Goal: Task Accomplishment & Management: Manage account settings

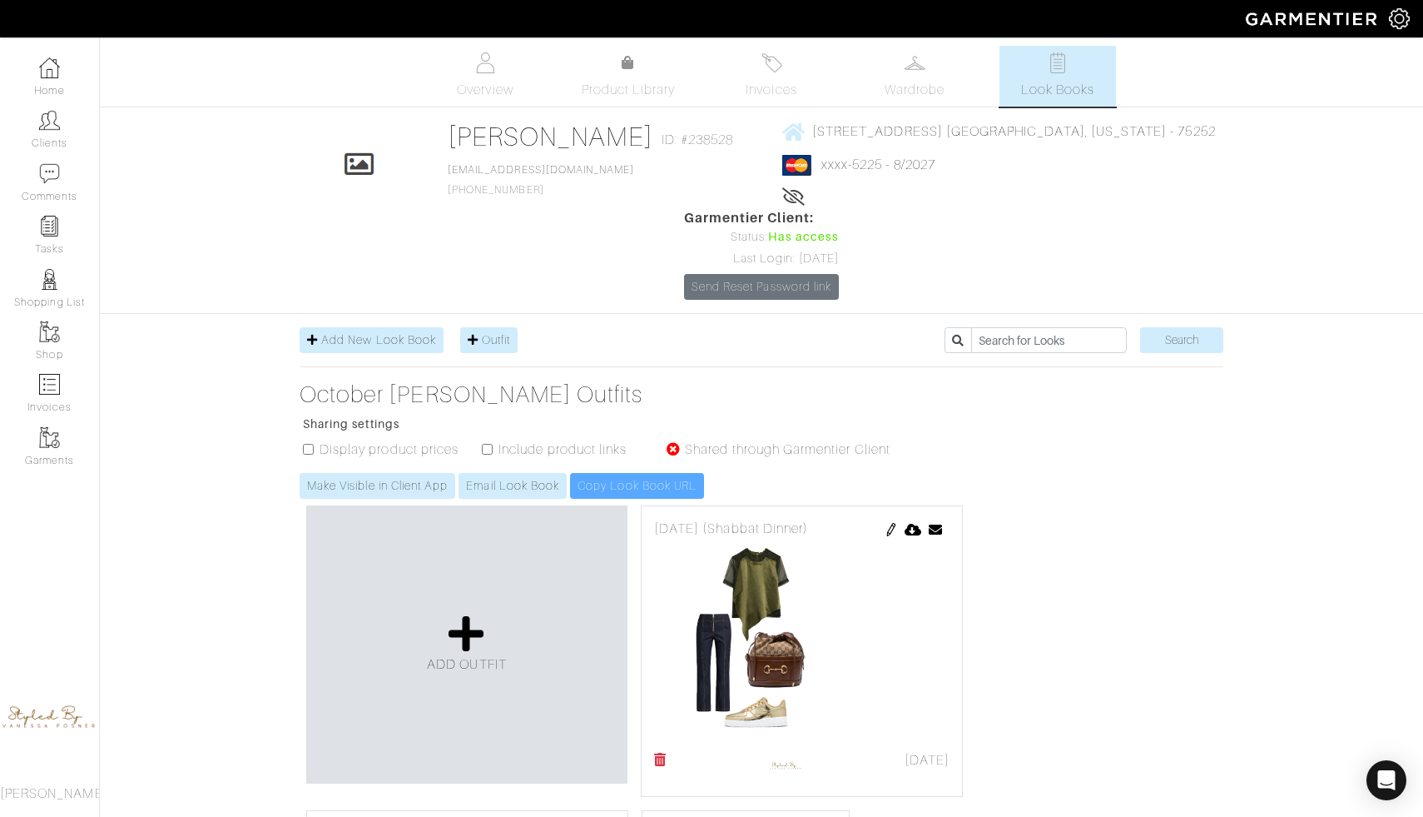
scroll to position [261, 0]
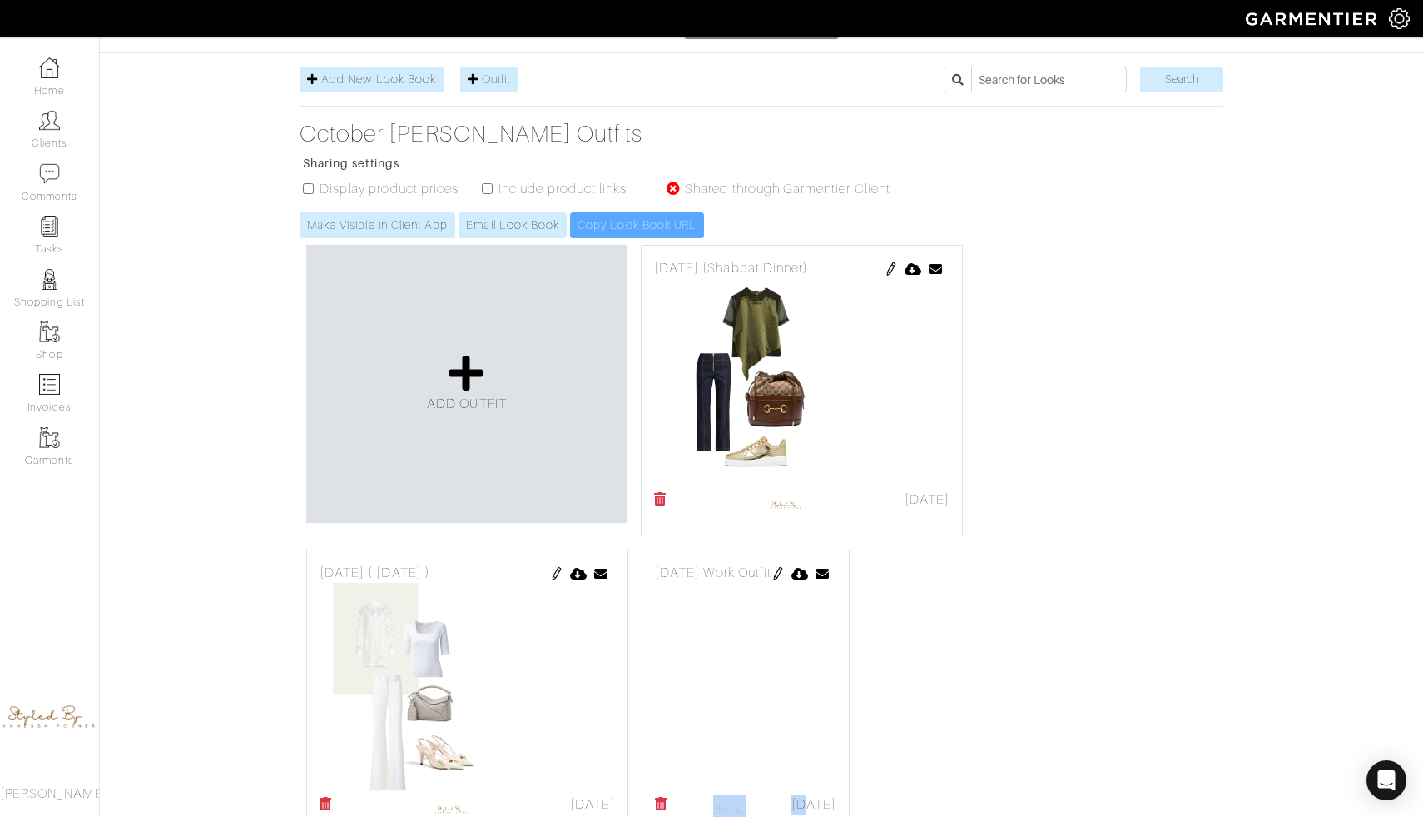
click at [785, 567] on img at bounding box center [778, 573] width 13 height 13
click at [950, 627] on div "ADD OUTFIT [DATE] (Shabbat Dinner) [DATE] Send Outfit × Close Email [EMAIL_ADDR…" at bounding box center [762, 542] width 924 height 609
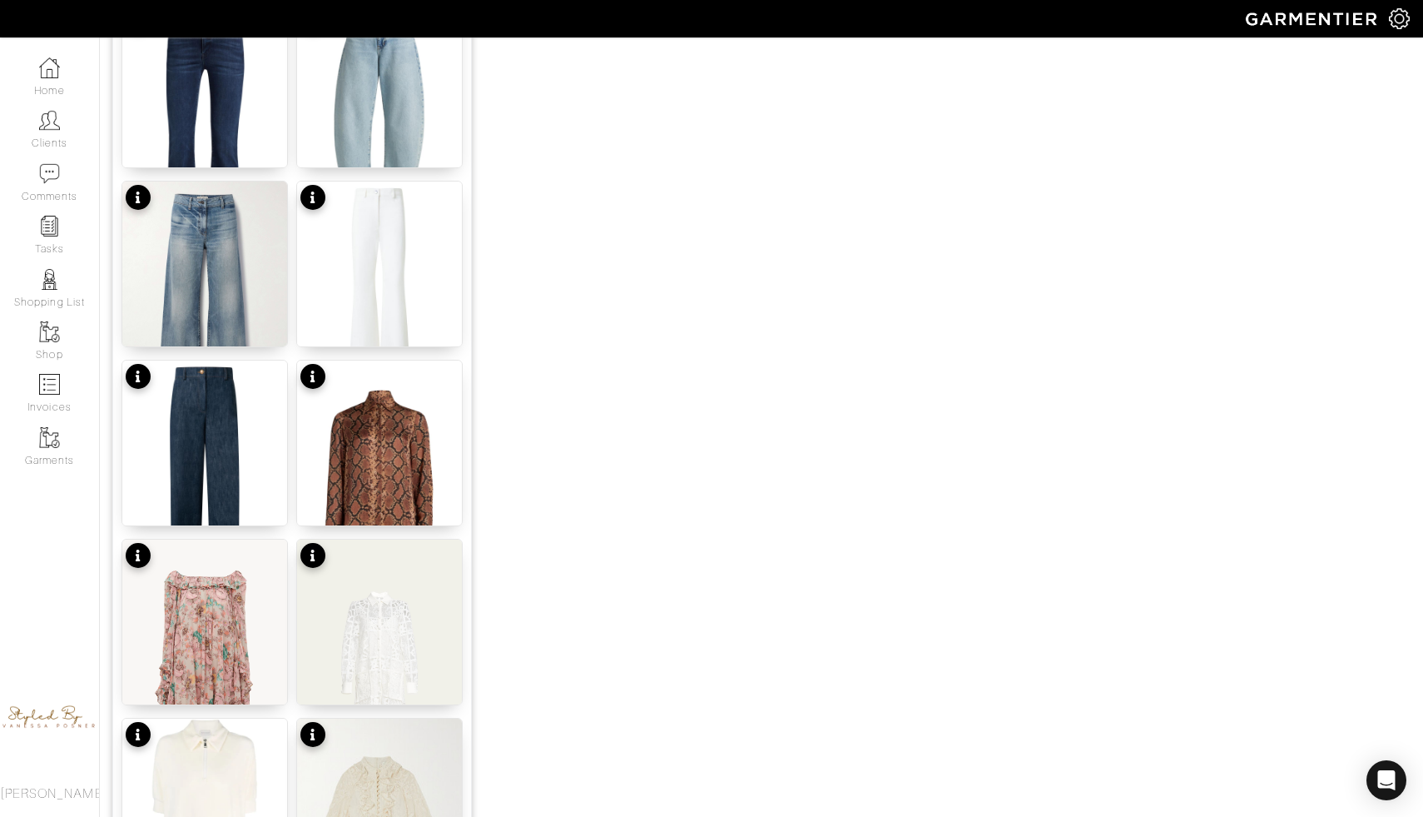
scroll to position [1572, 0]
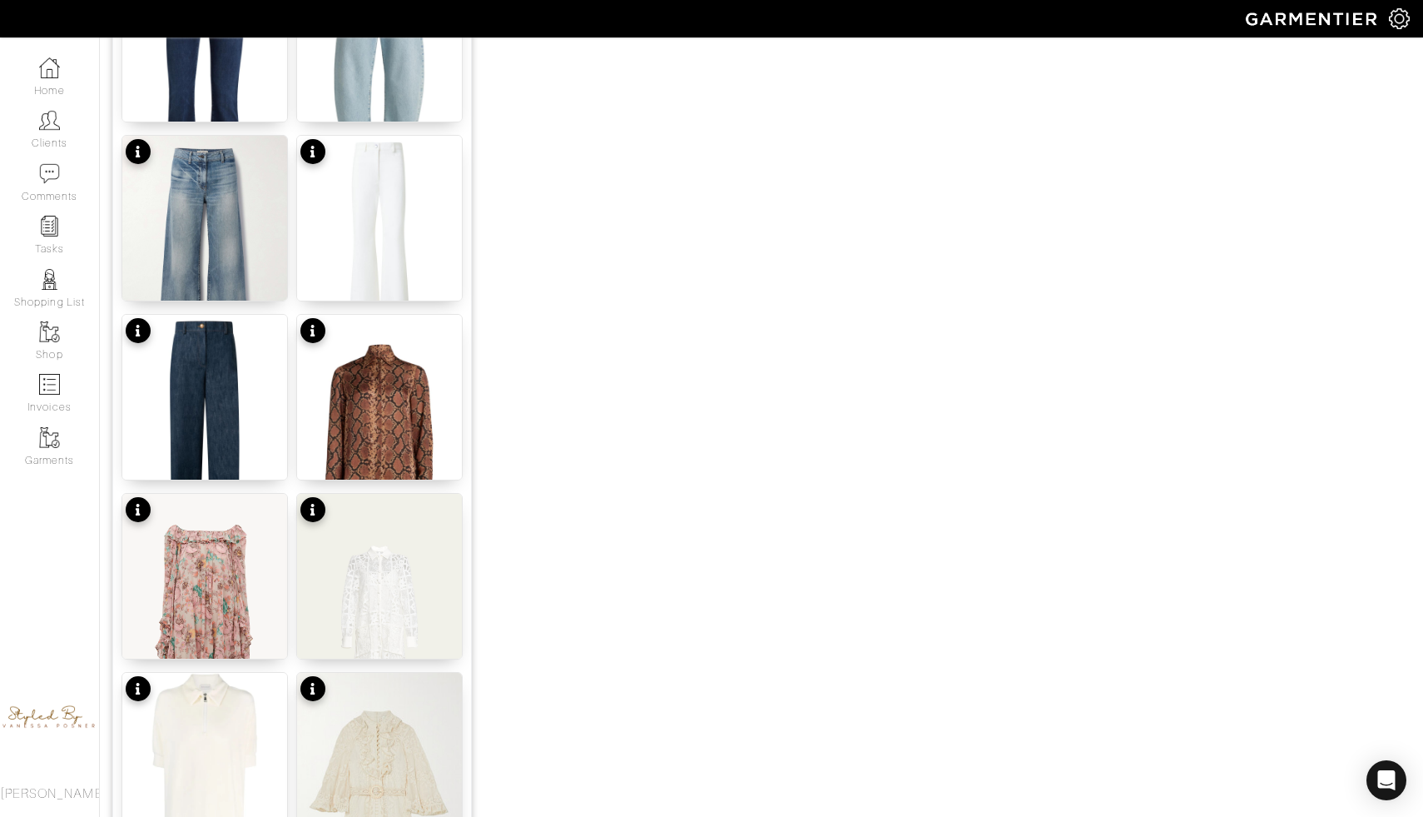
click at [379, 471] on div "No product name" at bounding box center [380, 465] width 104 height 17
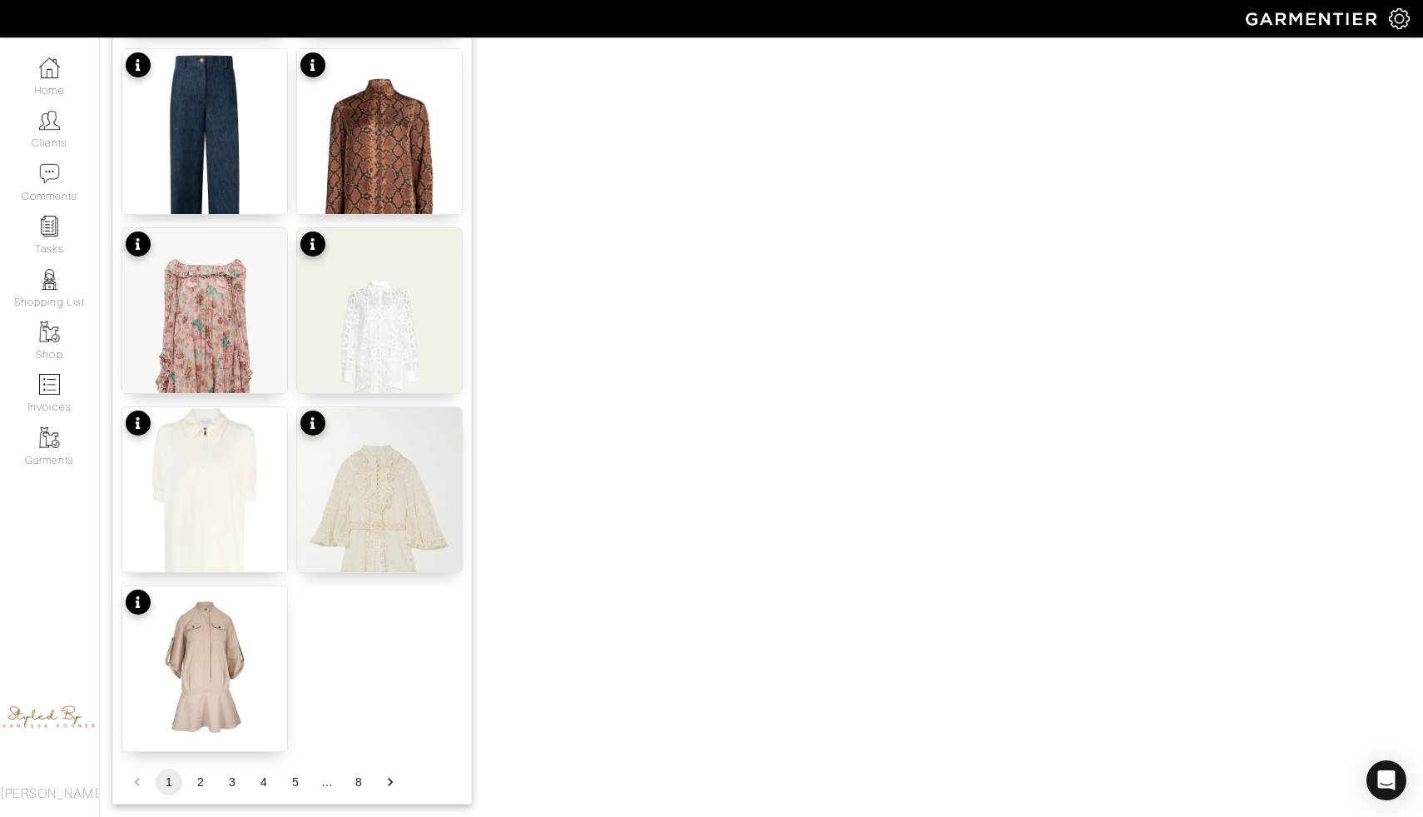
scroll to position [1905, 0]
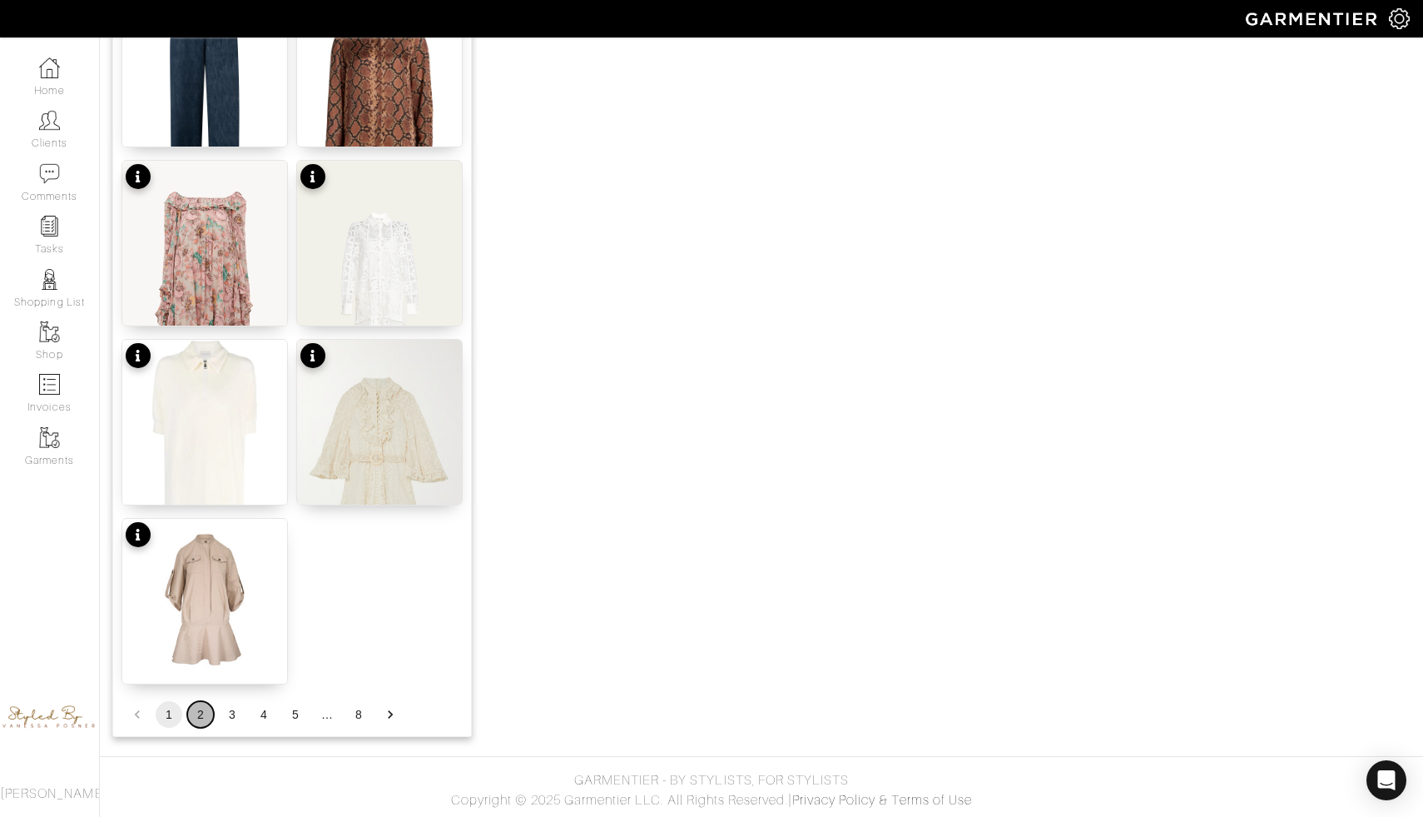
click at [197, 709] on button "2" at bounding box center [200, 714] width 27 height 27
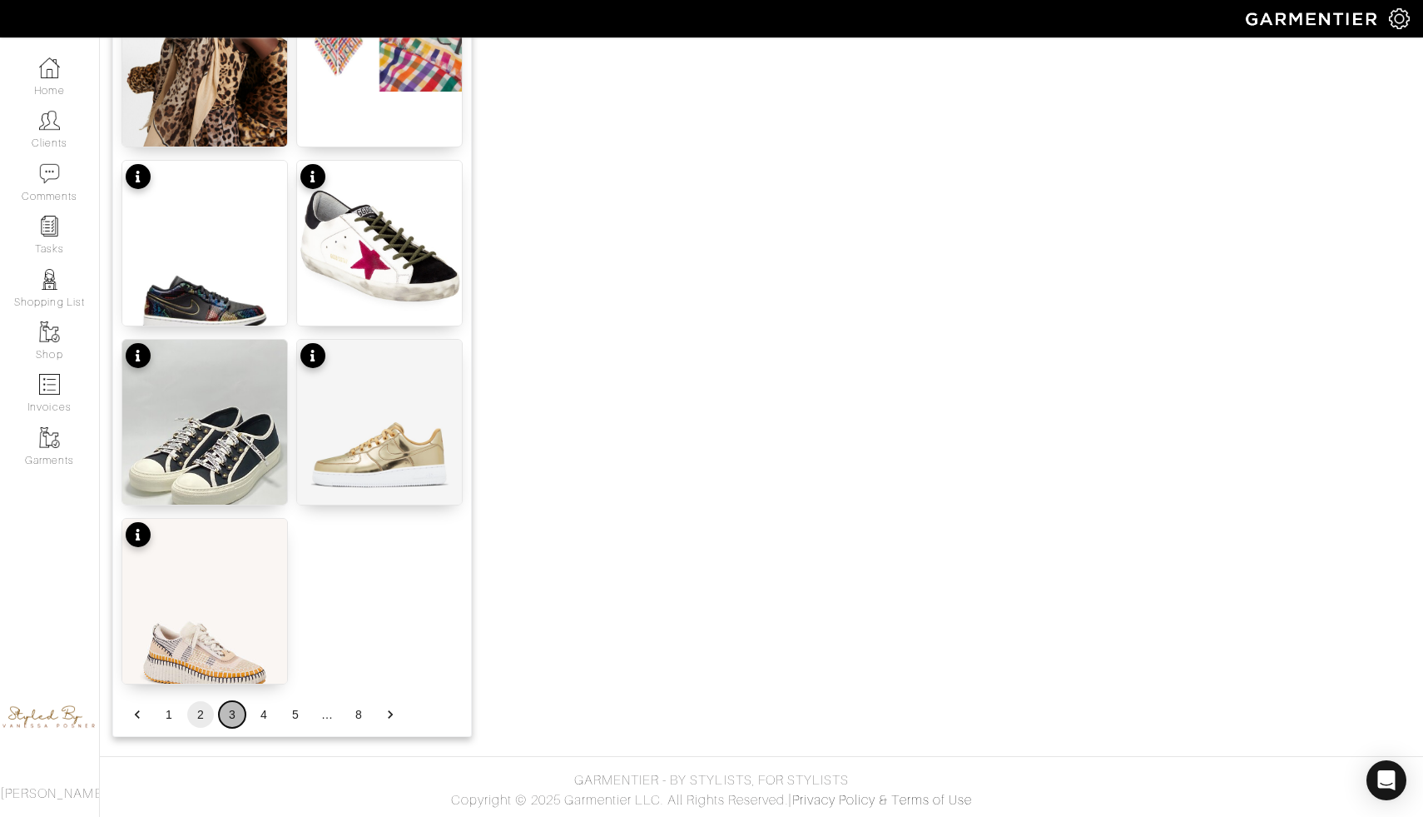
click at [229, 710] on button "3" at bounding box center [232, 714] width 27 height 27
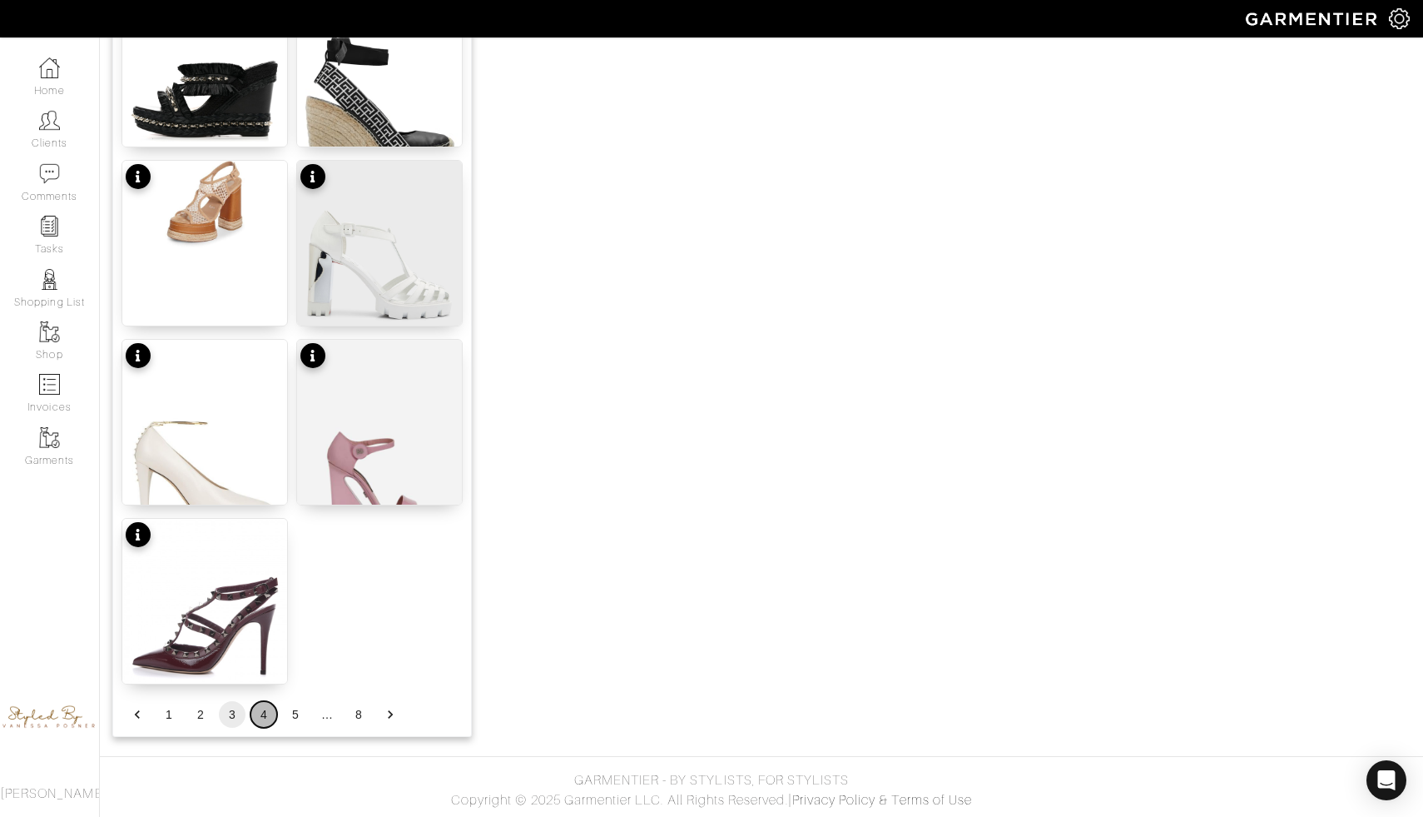
click at [265, 717] on button "4" at bounding box center [264, 714] width 27 height 27
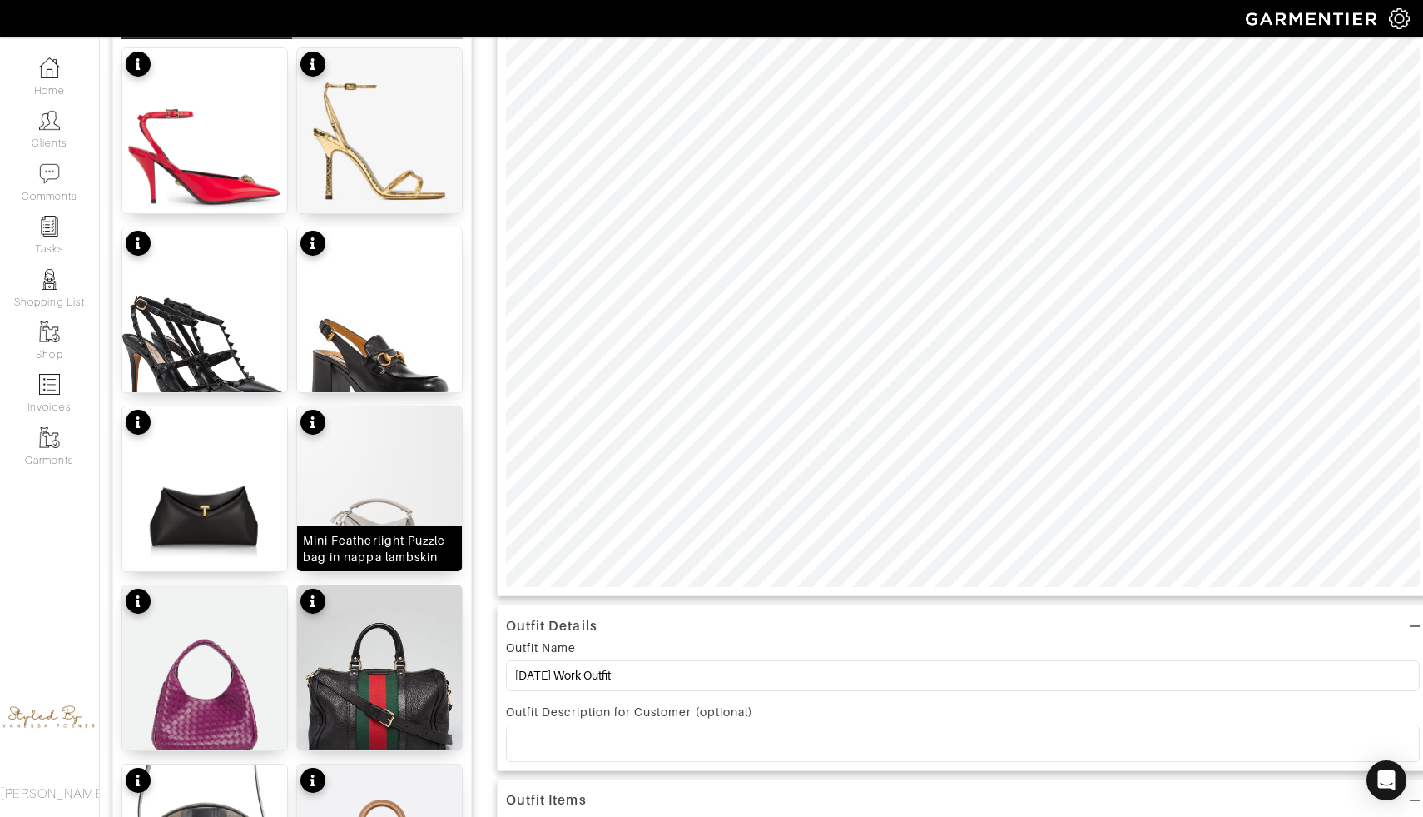
scroll to position [0, 0]
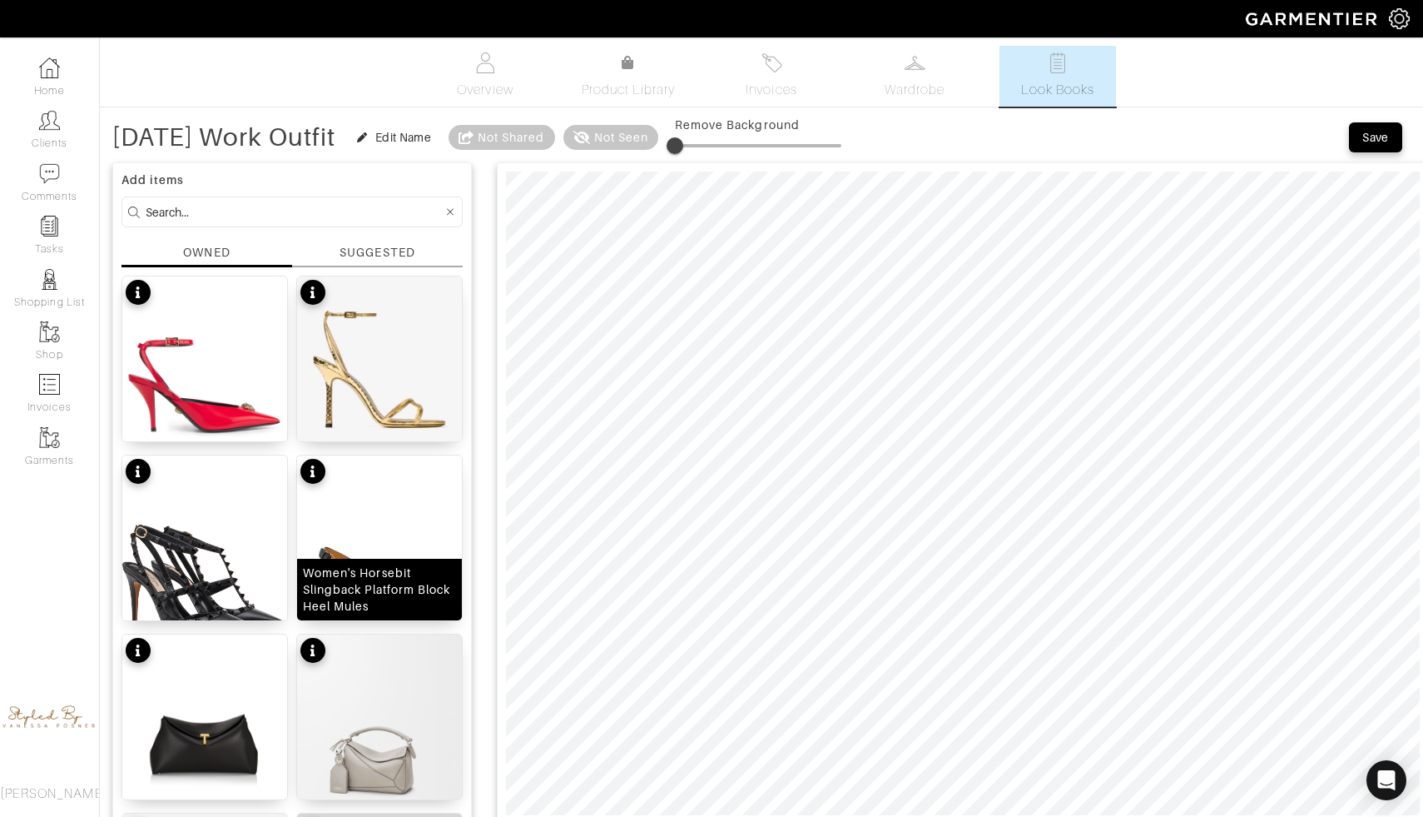
click at [373, 559] on div "Women's Horsebit Slingback Platform Block Heel Mules" at bounding box center [379, 590] width 165 height 62
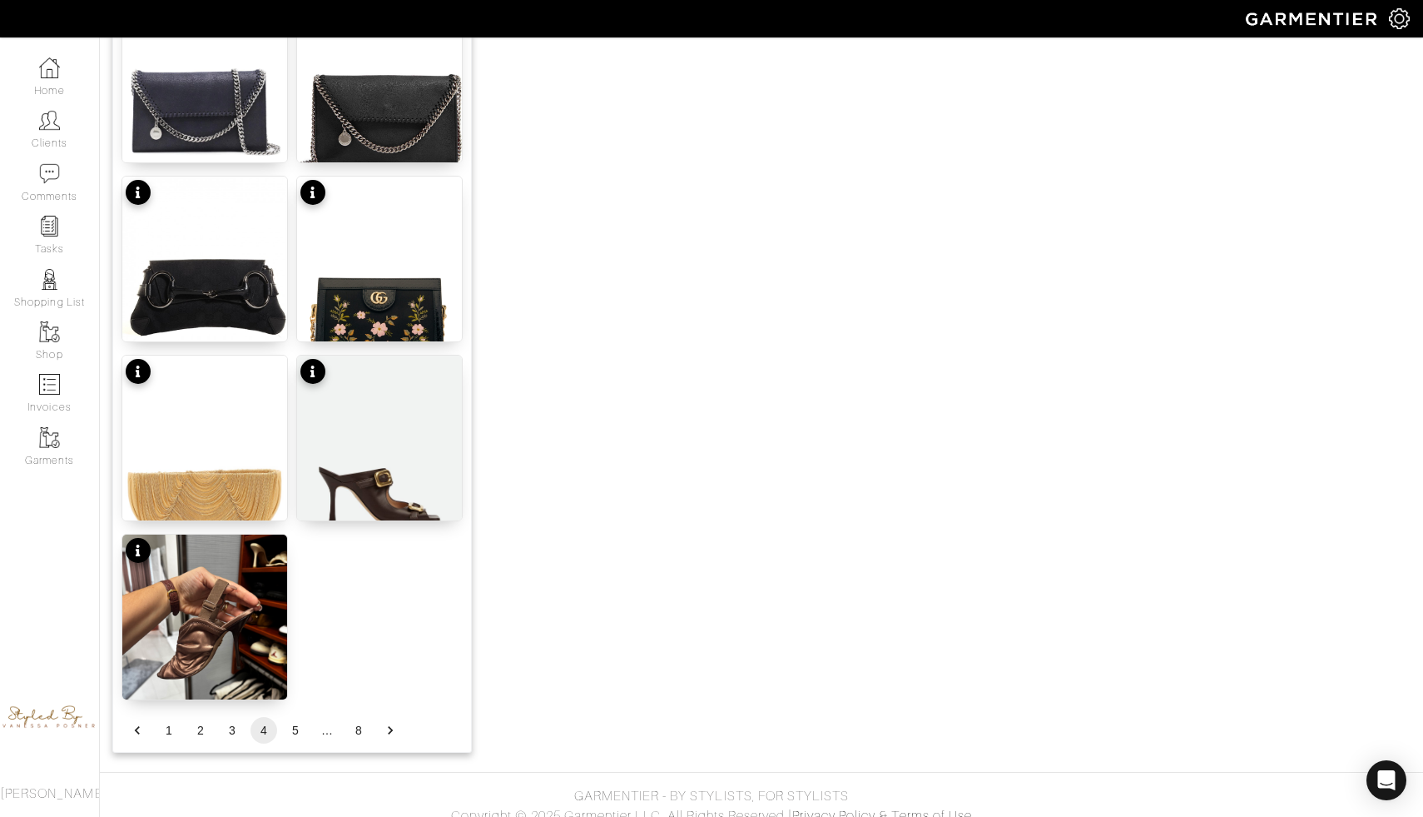
scroll to position [1905, 0]
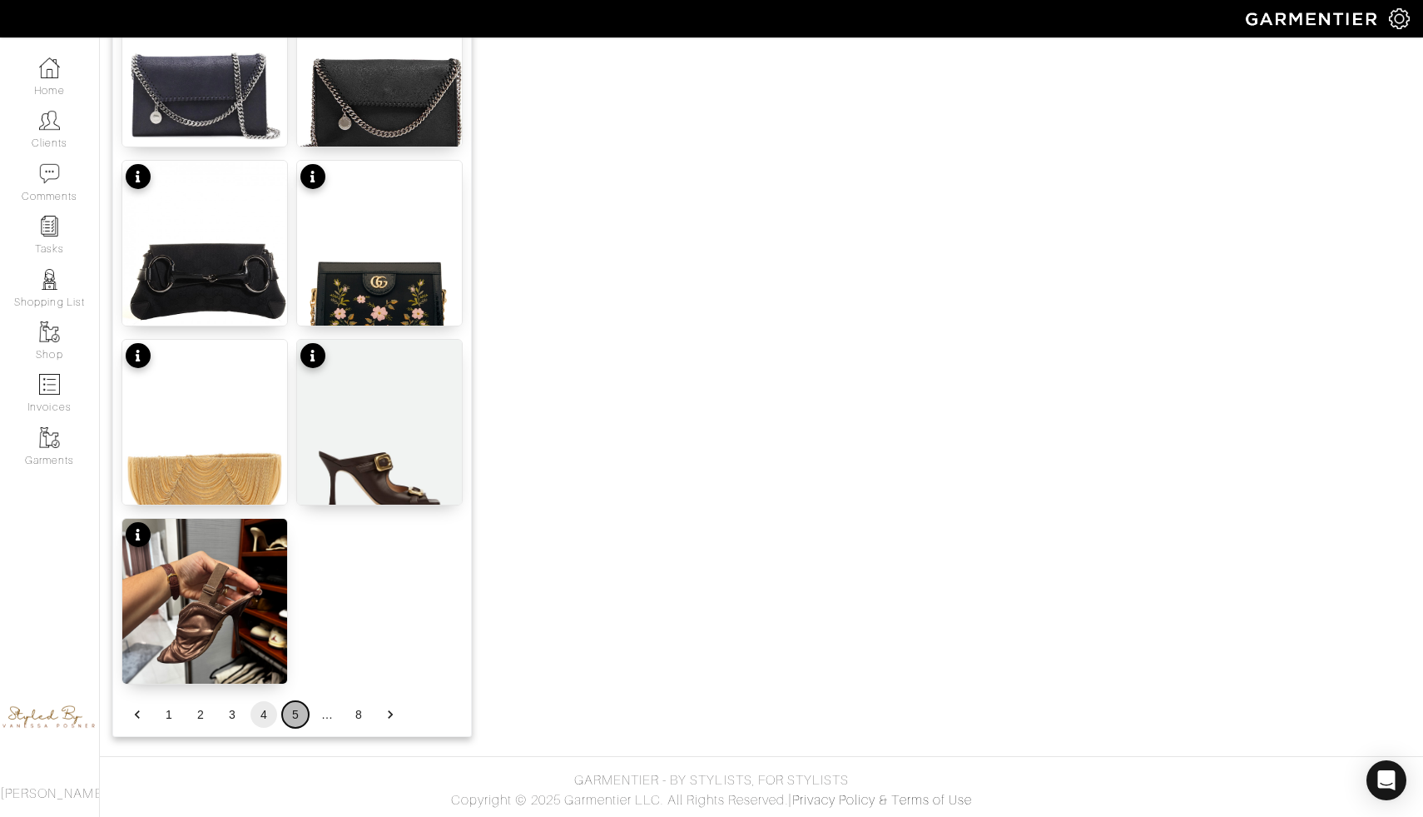
click at [295, 719] on button "5" at bounding box center [295, 714] width 27 height 27
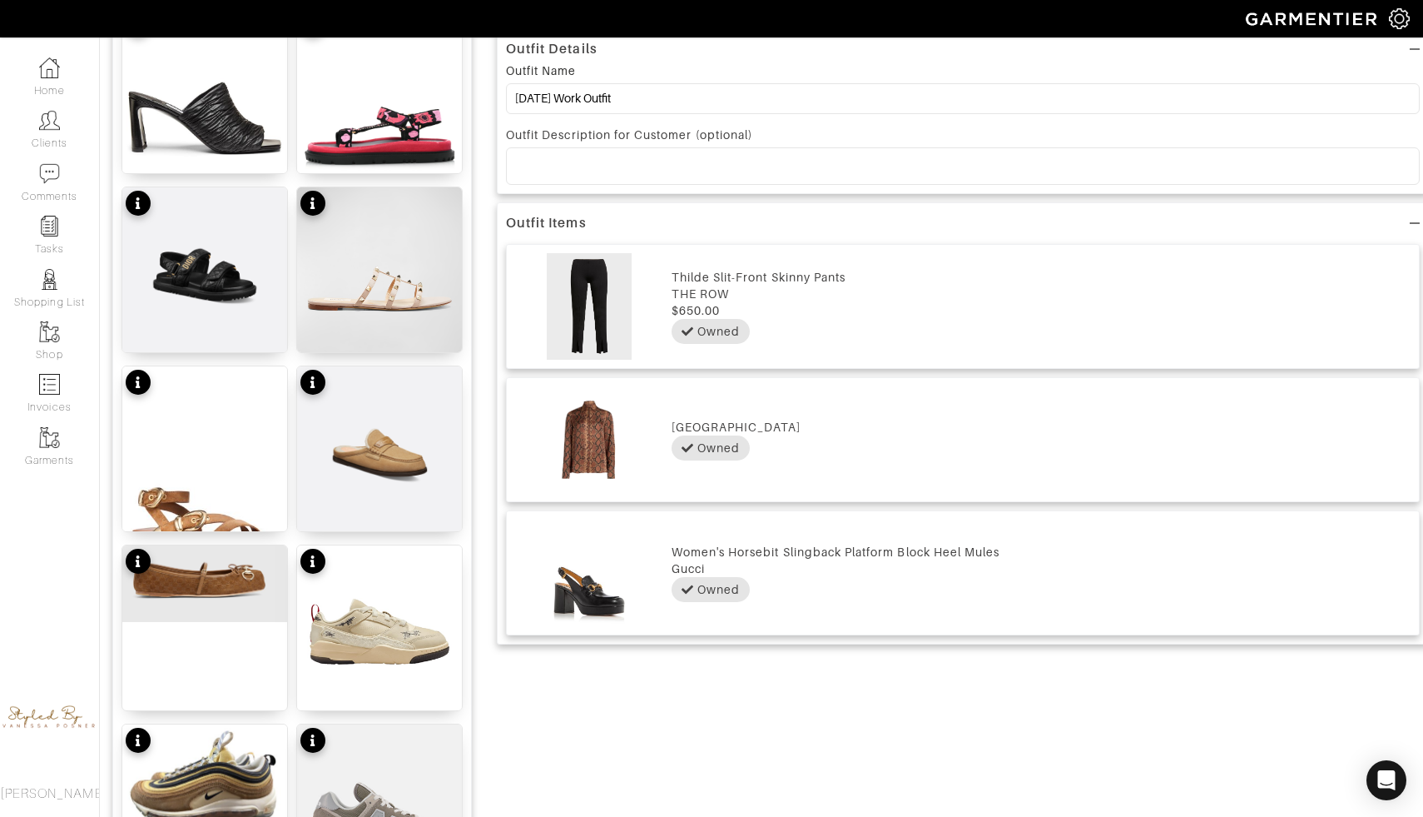
scroll to position [782, 0]
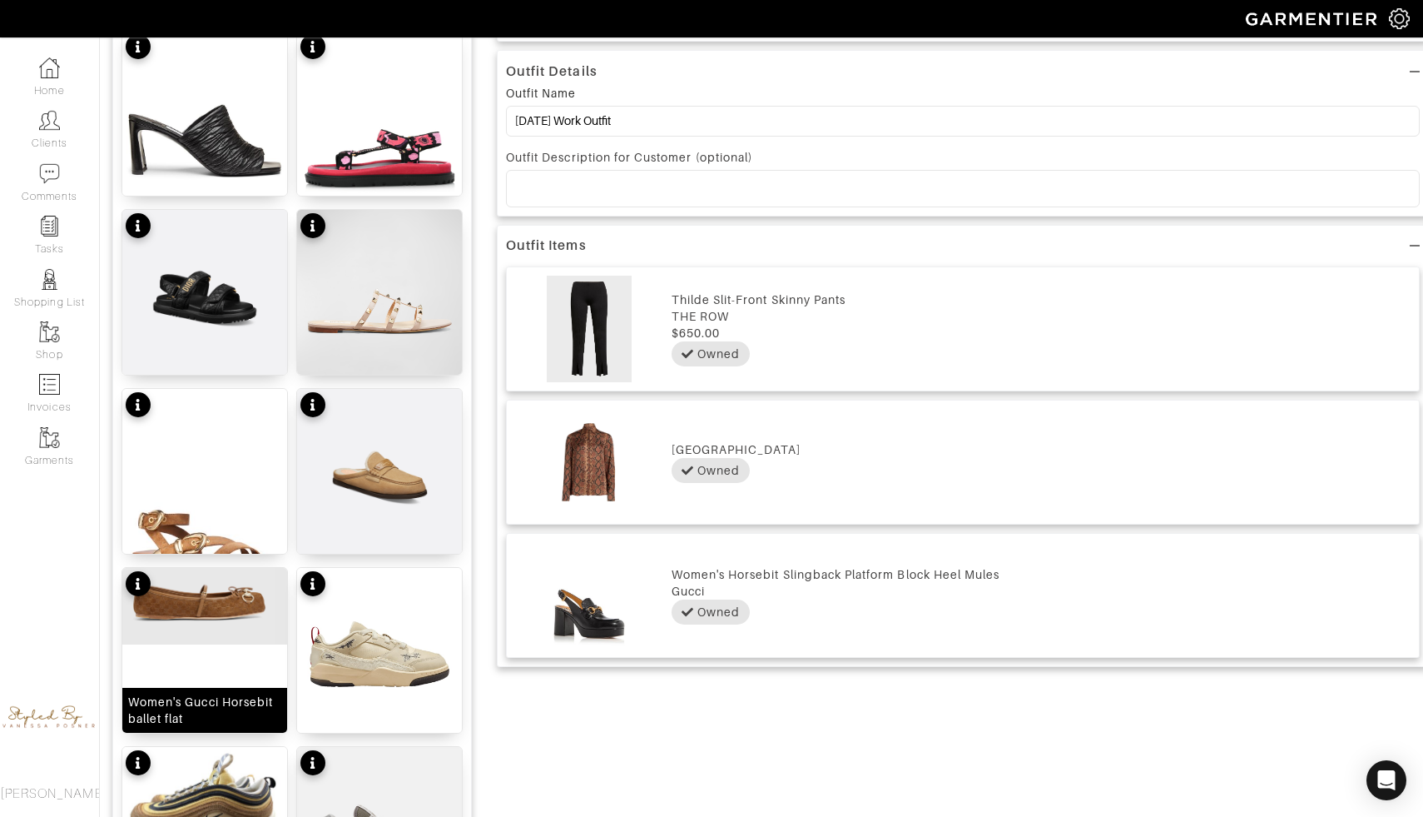
click at [216, 600] on img at bounding box center [204, 606] width 165 height 77
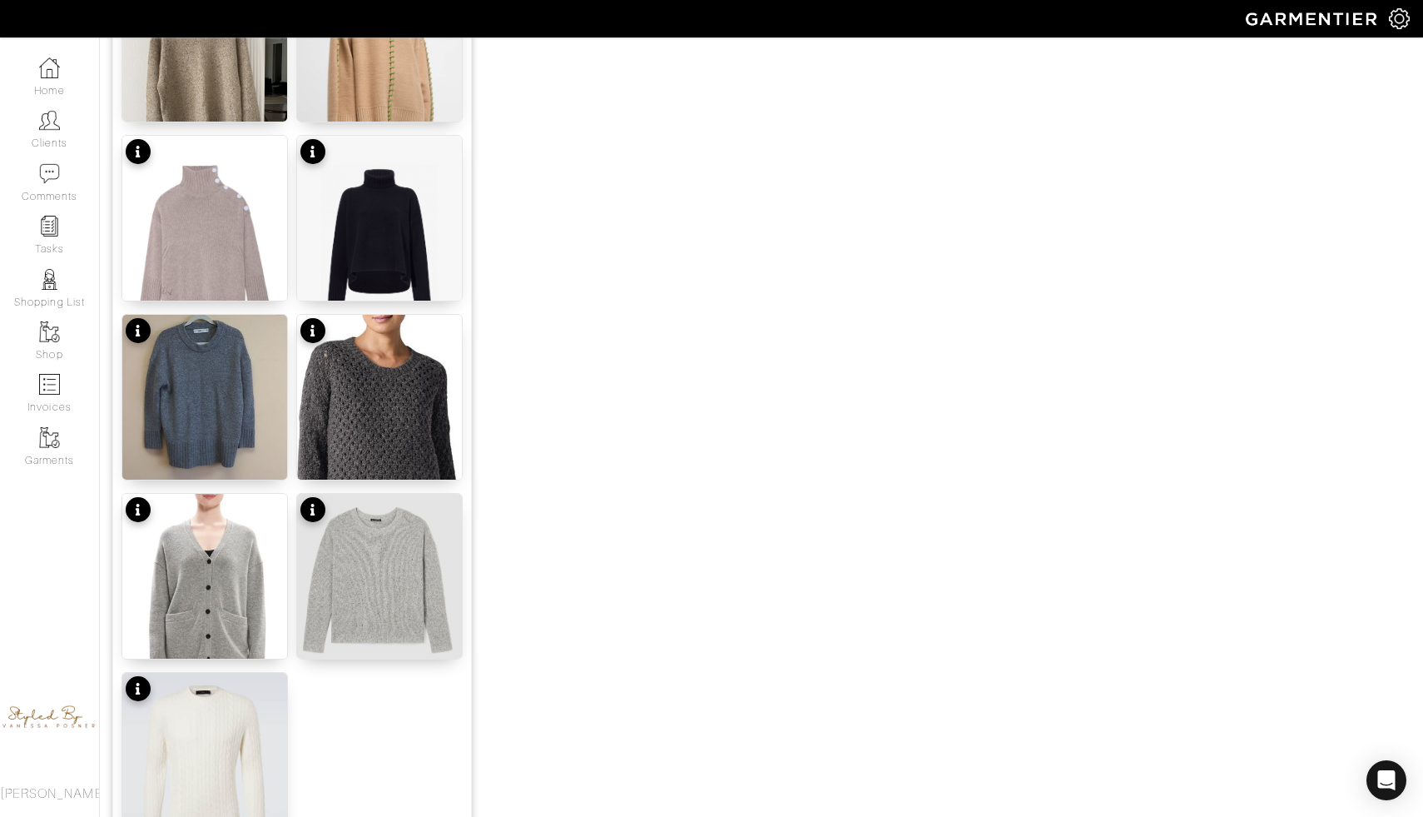
scroll to position [1905, 0]
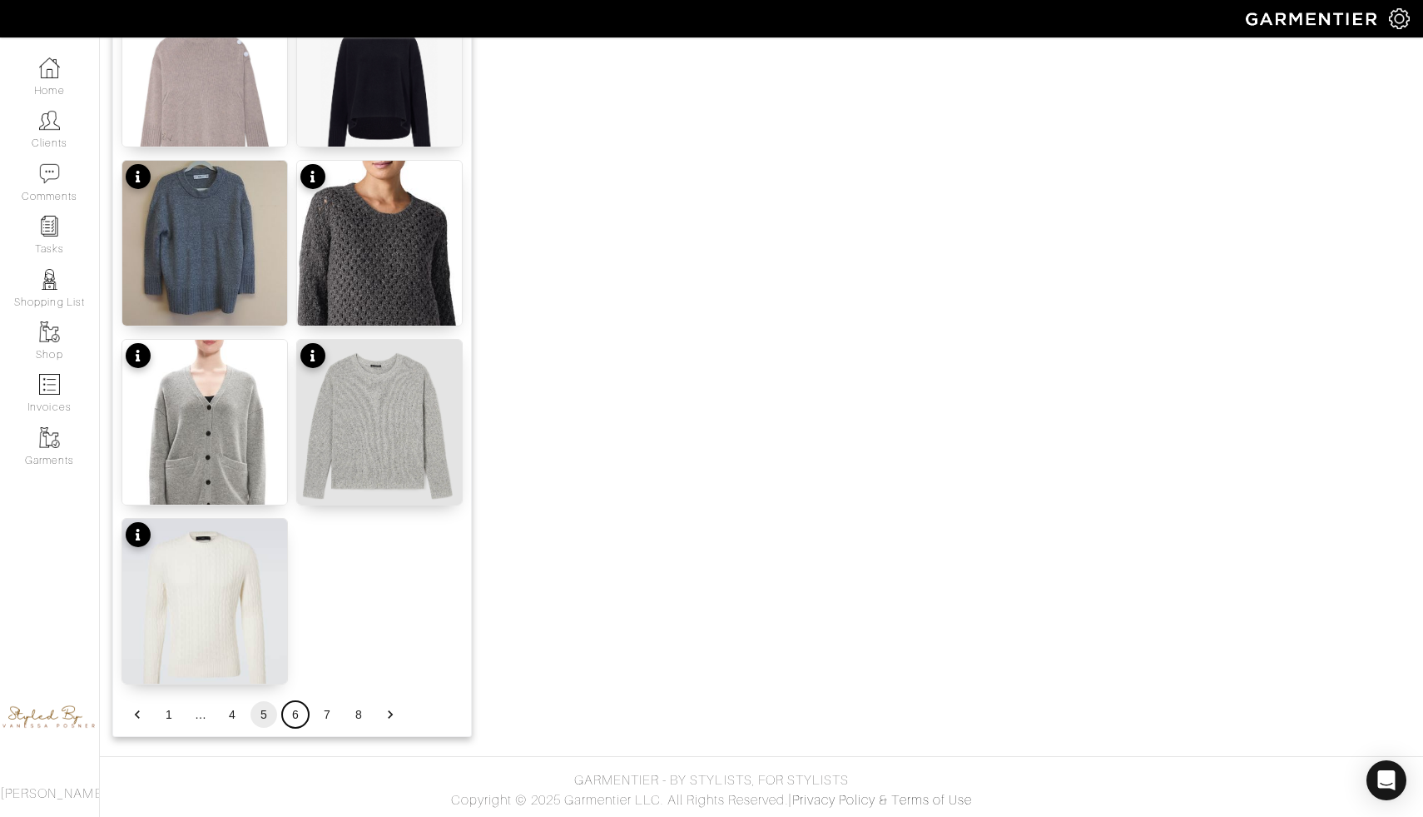
click at [293, 722] on button "6" at bounding box center [295, 714] width 27 height 27
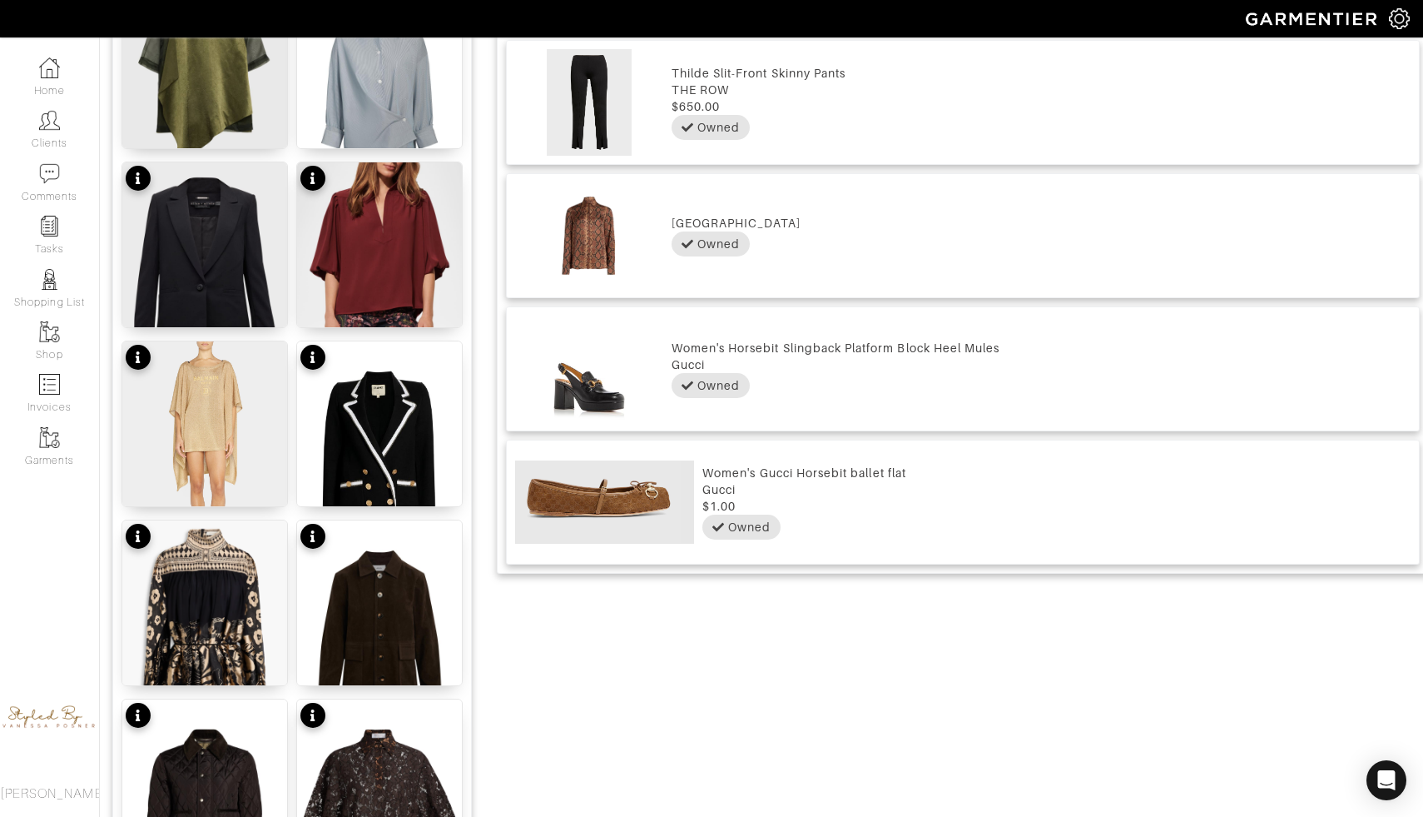
scroll to position [991, 0]
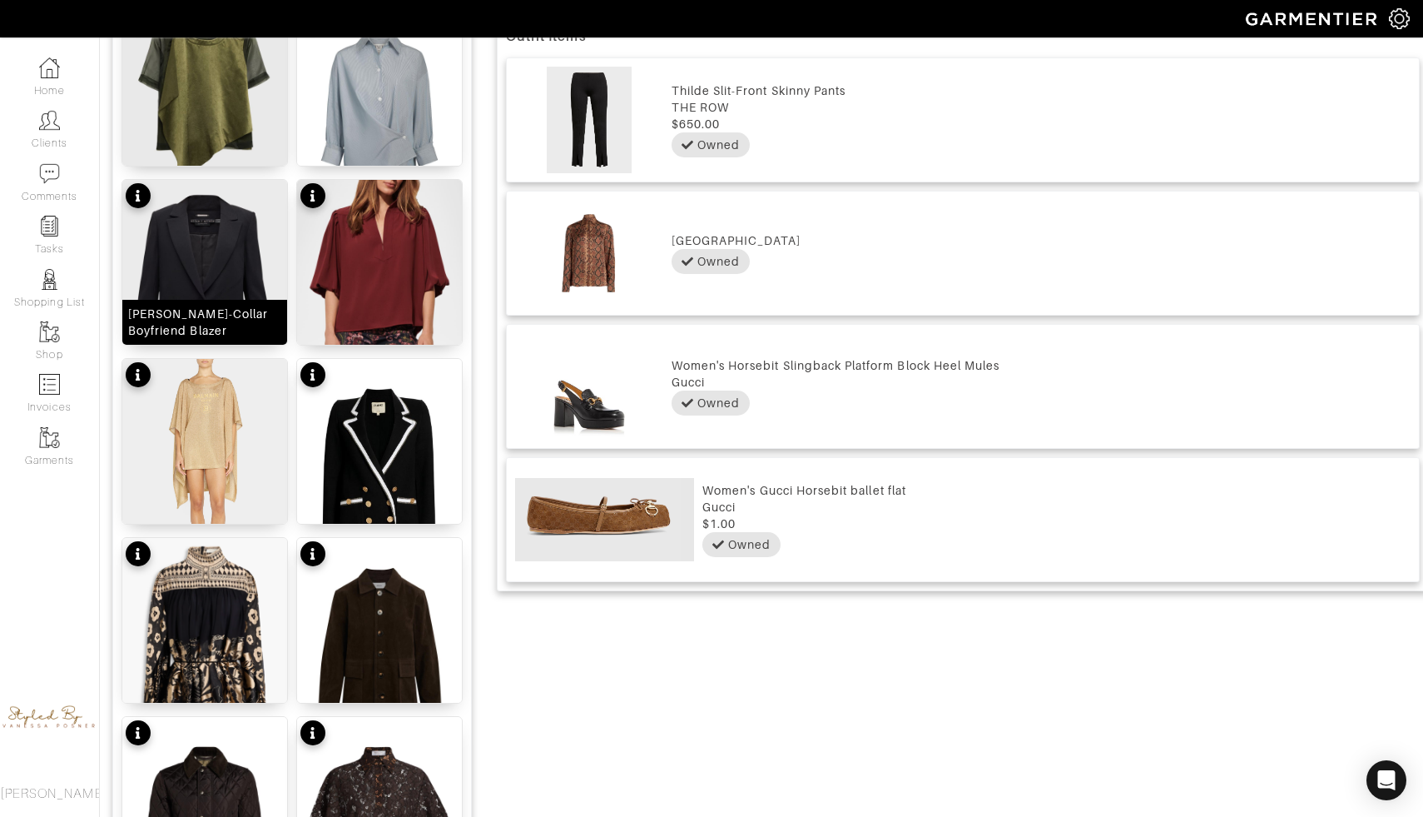
click at [215, 338] on div "[PERSON_NAME]-Collar Boyfriend Blazer" at bounding box center [204, 321] width 153 height 33
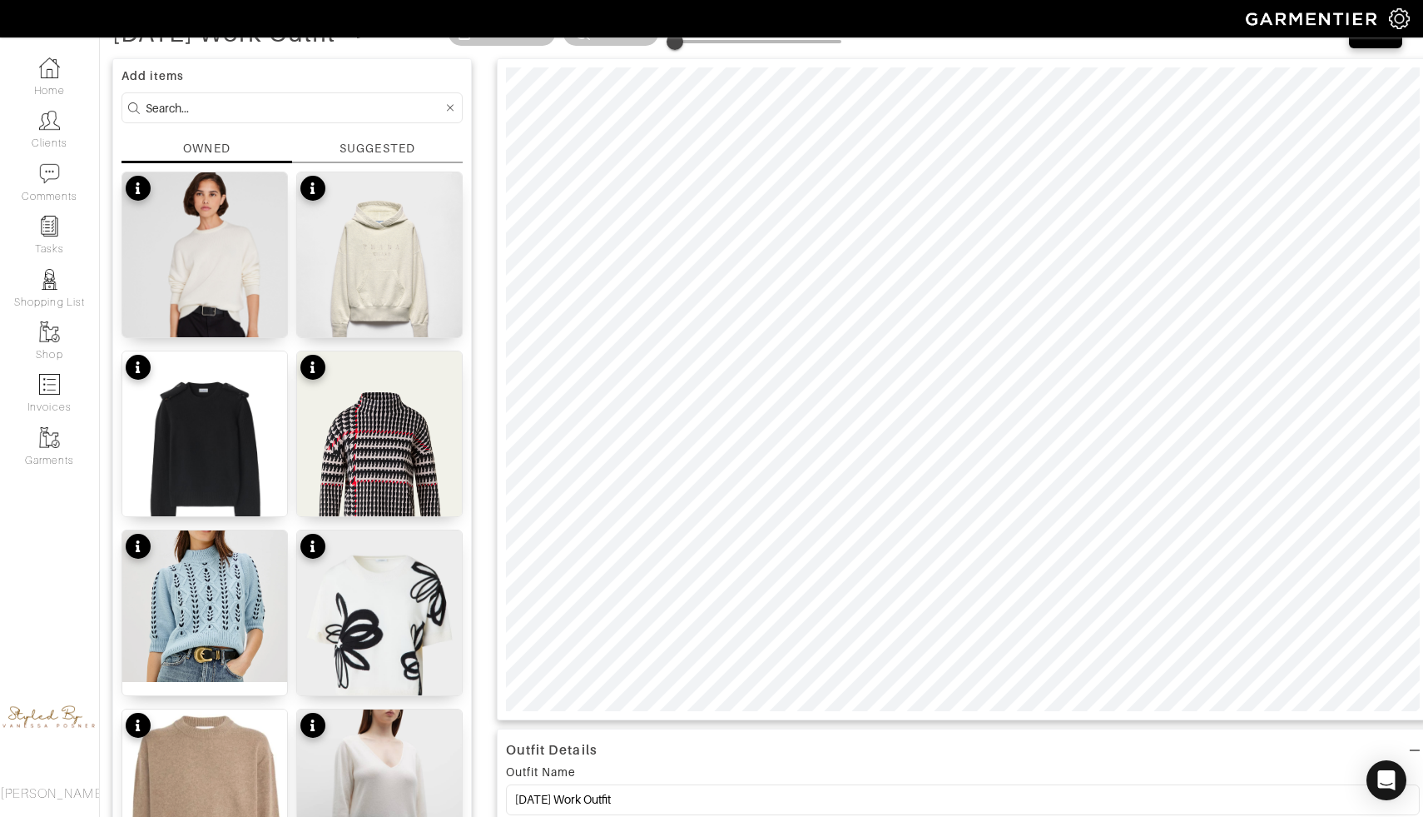
scroll to position [74, 0]
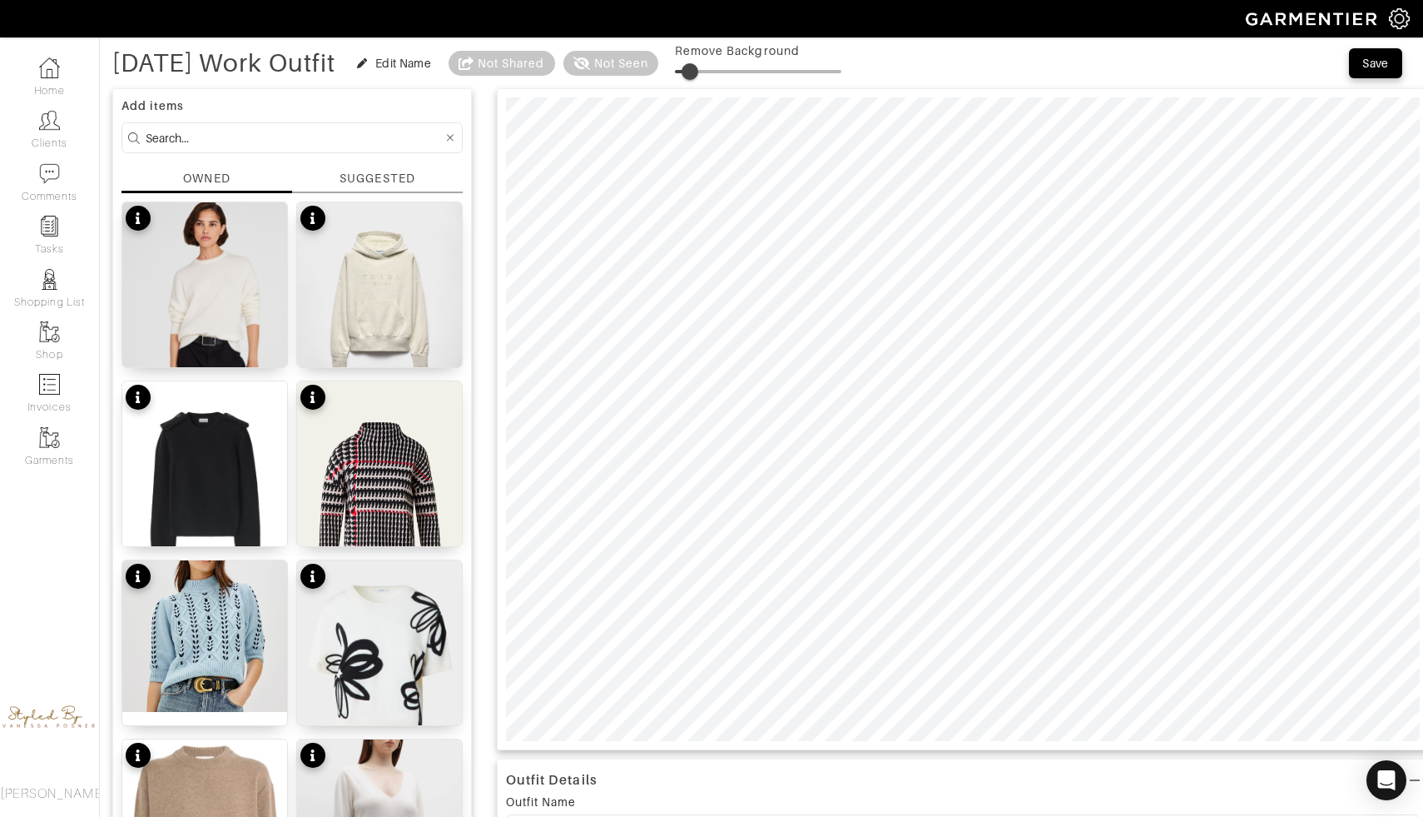
click at [698, 77] on span at bounding box center [690, 71] width 17 height 17
drag, startPoint x: 748, startPoint y: 72, endPoint x: 852, endPoint y: 76, distance: 104.1
click at [798, 76] on span at bounding box center [790, 71] width 17 height 17
click at [753, 70] on span at bounding box center [758, 71] width 166 height 25
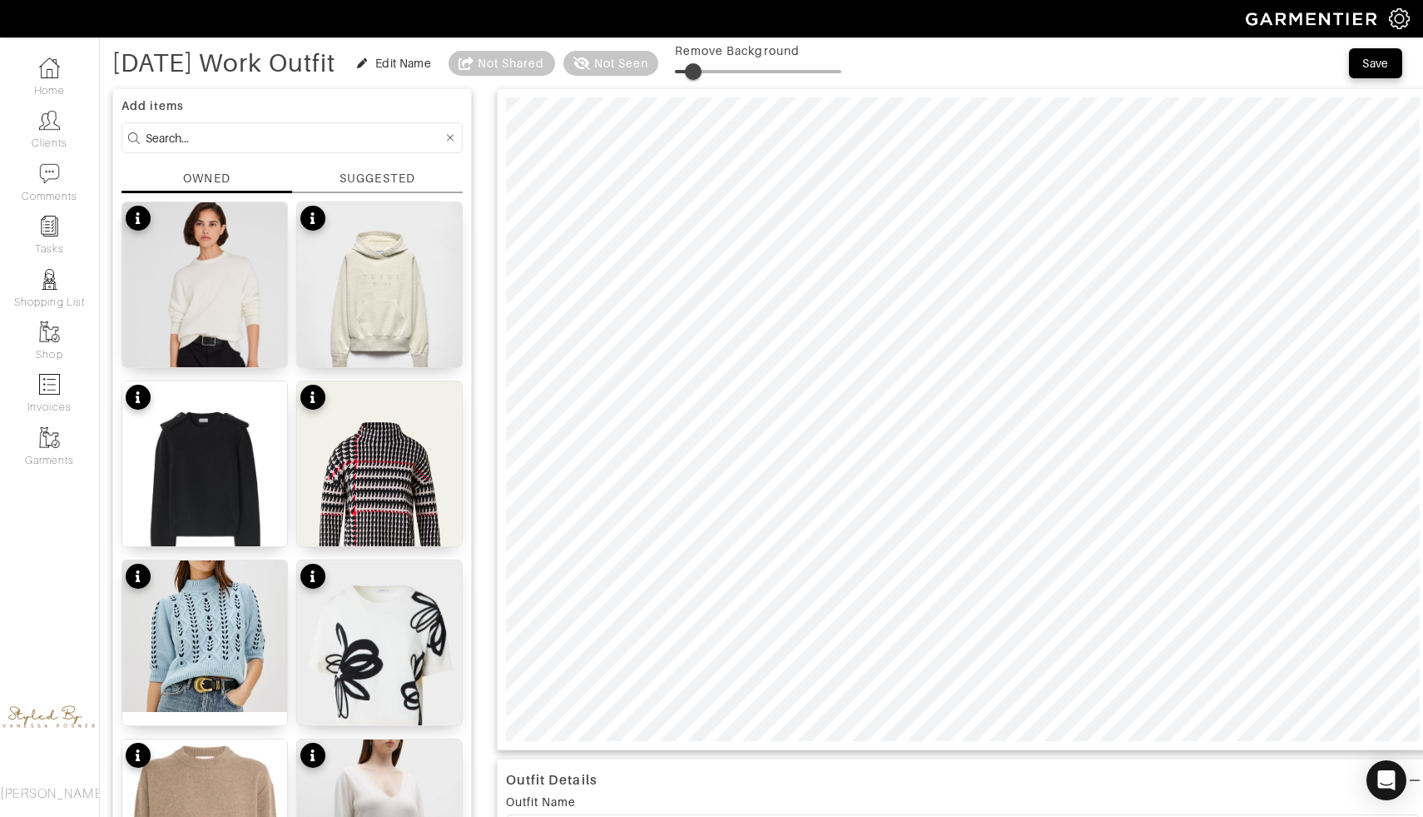
click at [702, 73] on span at bounding box center [693, 71] width 17 height 17
click at [707, 74] on span at bounding box center [698, 71] width 17 height 17
click at [705, 69] on span at bounding box center [696, 71] width 17 height 17
type input "15"
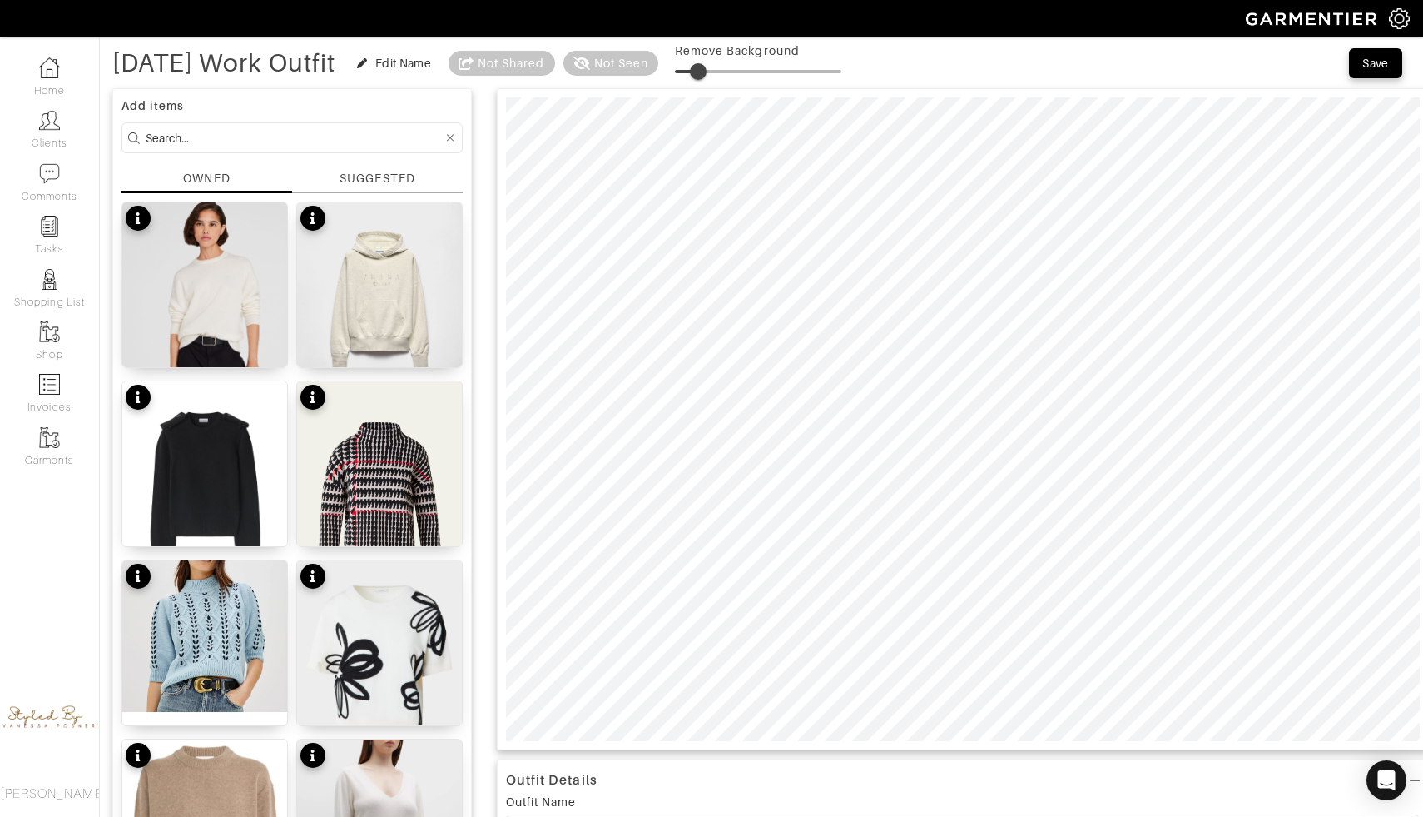
click at [707, 69] on span at bounding box center [698, 71] width 17 height 17
type input "13"
click at [1378, 53] on button "Save" at bounding box center [1375, 63] width 53 height 30
